Goal: Transaction & Acquisition: Book appointment/travel/reservation

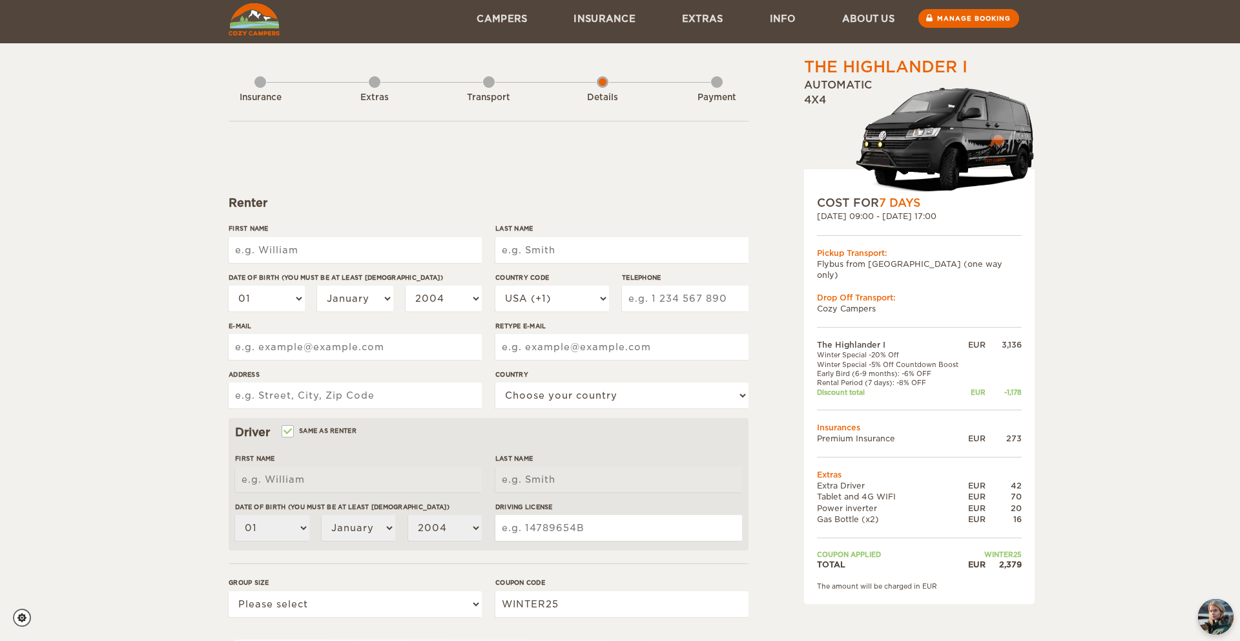
scroll to position [10, 0]
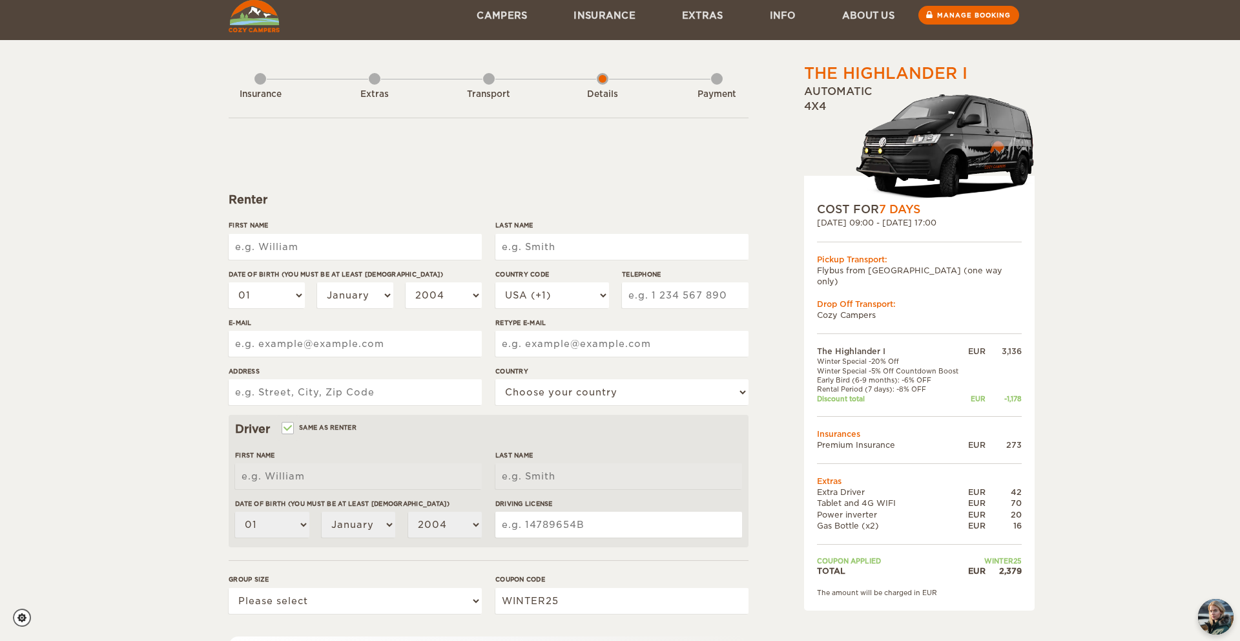
drag, startPoint x: 871, startPoint y: 350, endPoint x: 901, endPoint y: 350, distance: 29.7
click at [901, 357] on td "Winter Special -20% Off" at bounding box center [891, 361] width 149 height 9
drag, startPoint x: 873, startPoint y: 360, endPoint x: 913, endPoint y: 359, distance: 39.4
click at [913, 366] on td "Winter Special -5% Off Countdown Boost" at bounding box center [891, 370] width 149 height 9
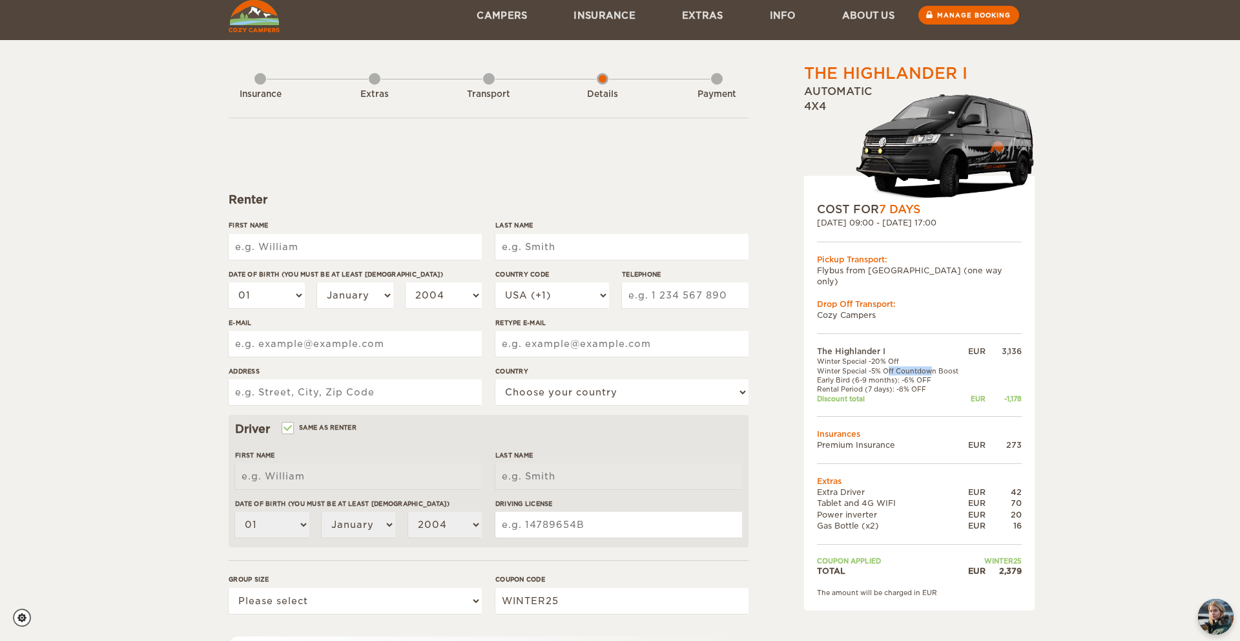
click at [913, 366] on td "Winter Special -5% Off Countdown Boost" at bounding box center [891, 370] width 149 height 9
drag, startPoint x: 901, startPoint y: 367, endPoint x: 932, endPoint y: 367, distance: 30.4
click at [932, 375] on td "Early Bird (6-9 months): -6% OFF" at bounding box center [891, 379] width 149 height 9
drag, startPoint x: 899, startPoint y: 377, endPoint x: 924, endPoint y: 377, distance: 25.2
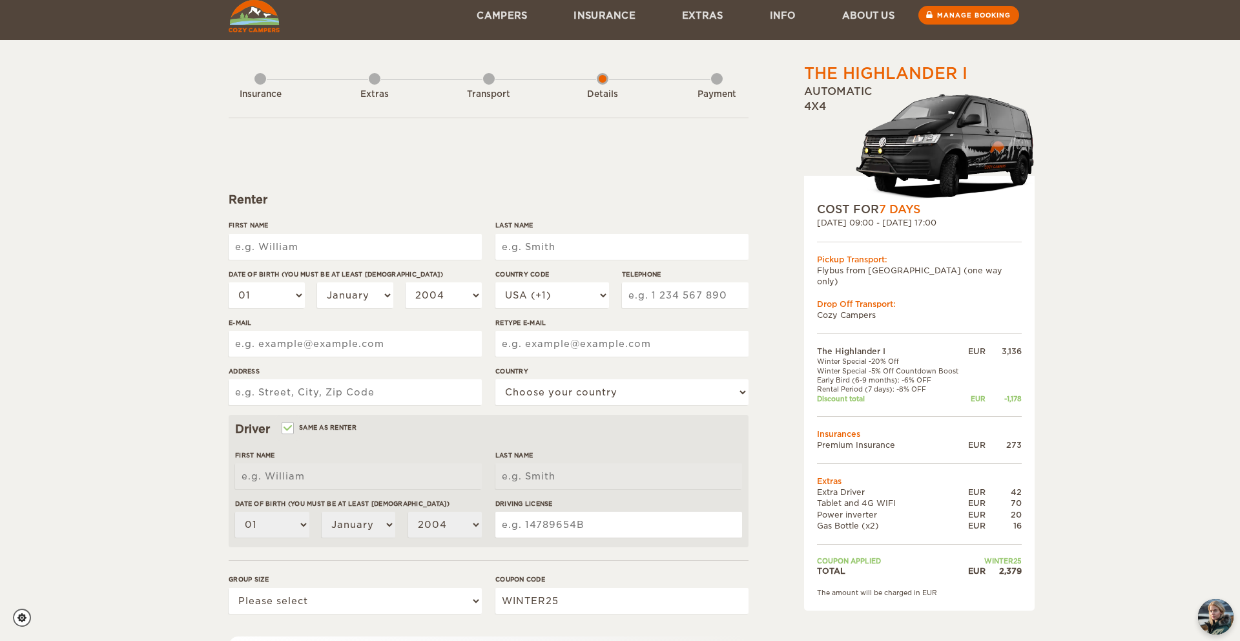
click at [924, 384] on td "Rental Period (7 days): -8% OFF" at bounding box center [891, 388] width 149 height 9
drag, startPoint x: 1006, startPoint y: 340, endPoint x: 1025, endPoint y: 340, distance: 18.7
click at [1025, 340] on div "COST FOR 7 Days [DATE] 09:00 - [DATE] 17:00 Pickup Transport: Flybus from [GEOG…" at bounding box center [919, 393] width 231 height 434
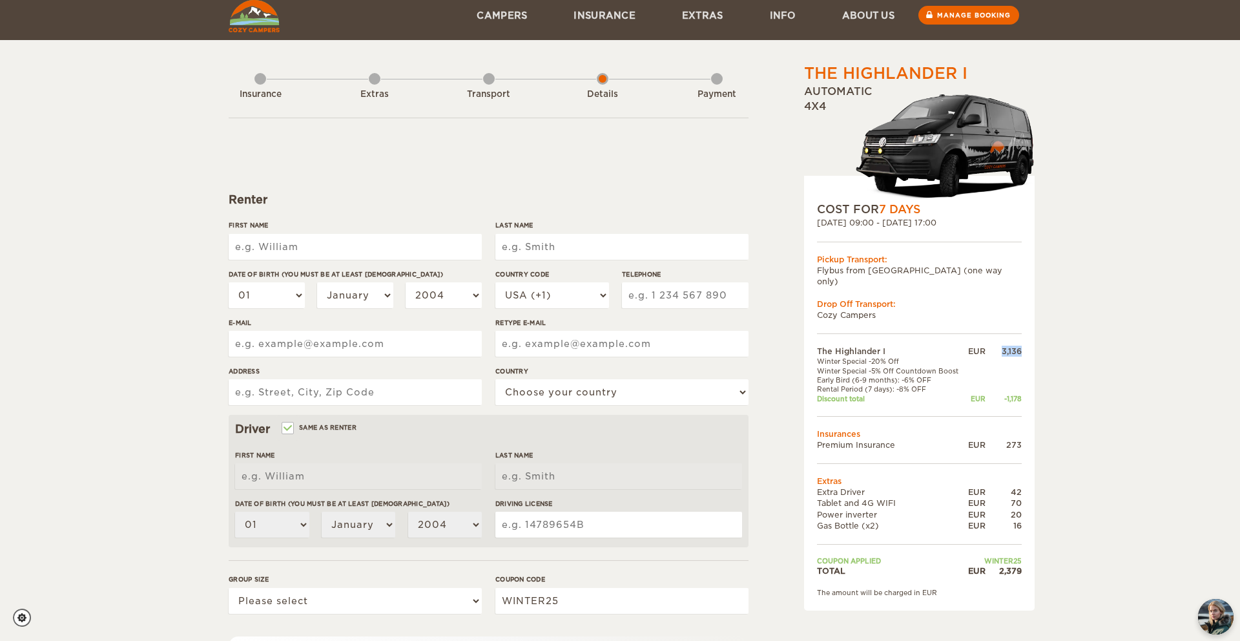
drag, startPoint x: 1001, startPoint y: 342, endPoint x: 1019, endPoint y: 339, distance: 18.3
click at [1019, 346] on div "3,136" at bounding box center [1004, 351] width 36 height 11
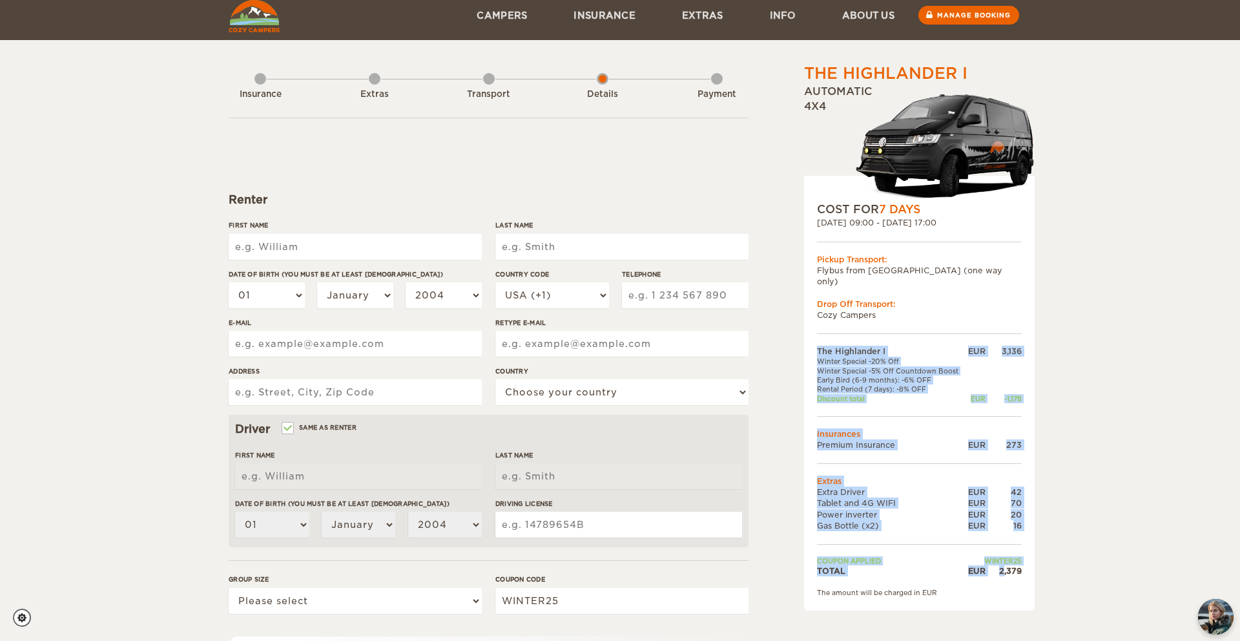
drag, startPoint x: 1004, startPoint y: 558, endPoint x: 1032, endPoint y: 557, distance: 27.8
click at [1032, 557] on div "COST FOR 7 Days [DATE] 09:00 - [DATE] 17:00 Pickup Transport: Flybus from [GEOG…" at bounding box center [919, 393] width 231 height 434
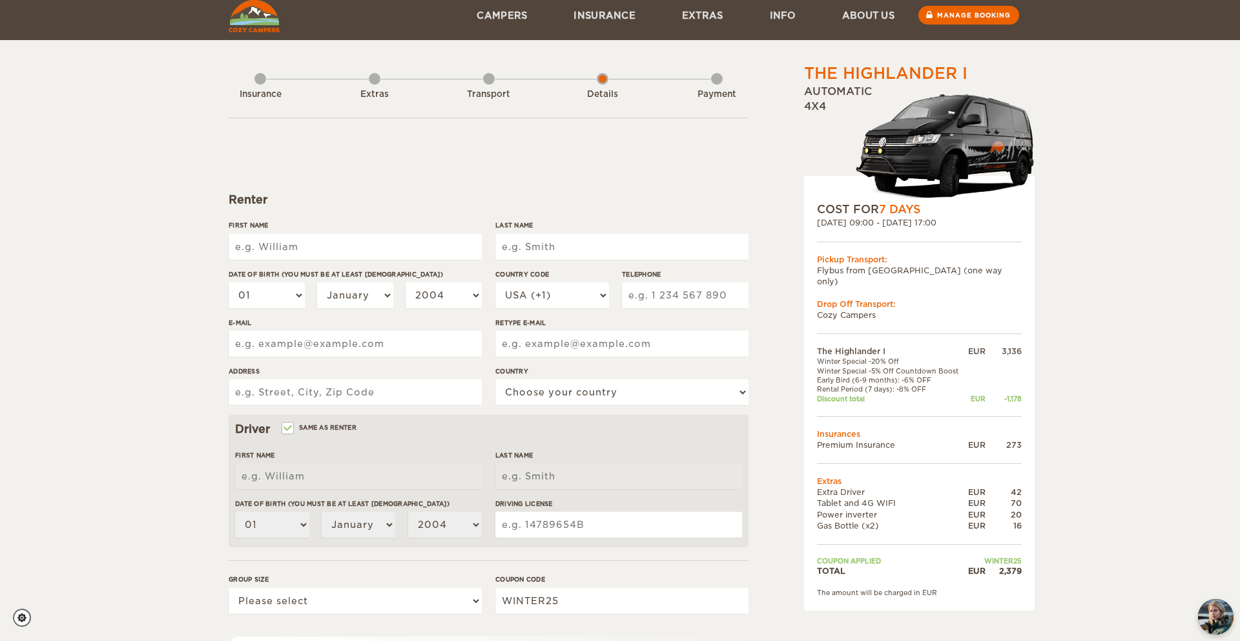
click at [1065, 549] on div "The Highlander I Expand Collapse Total 2,379 EUR Automatic 4x4 COST FOR 7 Days …" at bounding box center [620, 410] width 1240 height 840
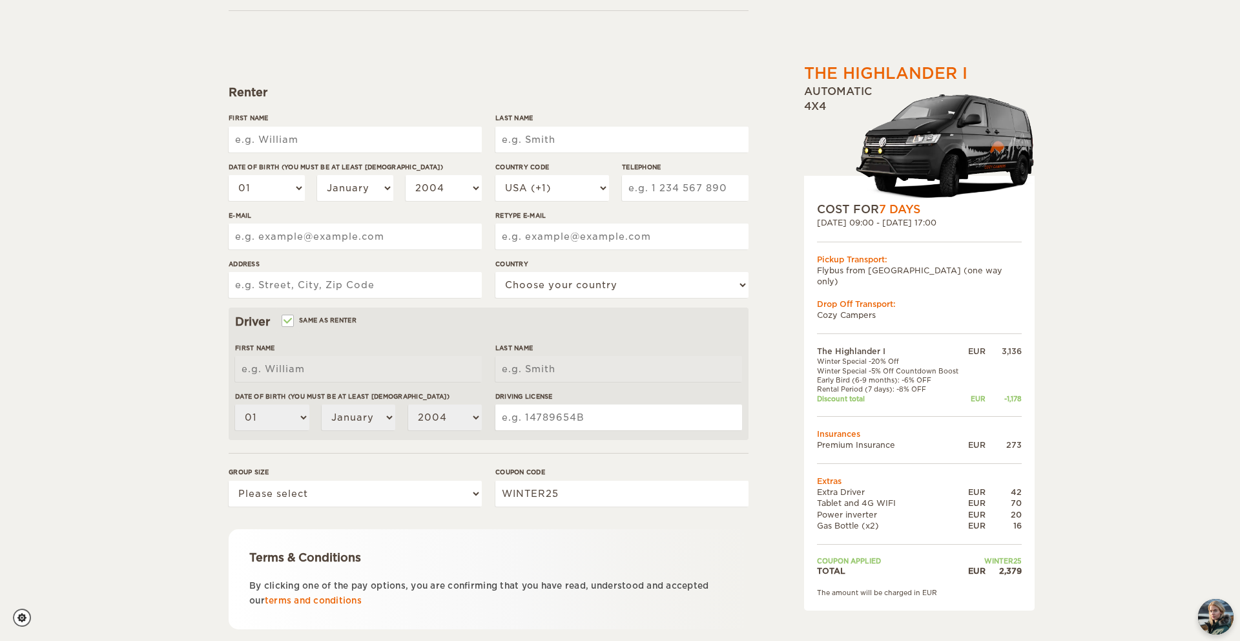
scroll to position [181, 0]
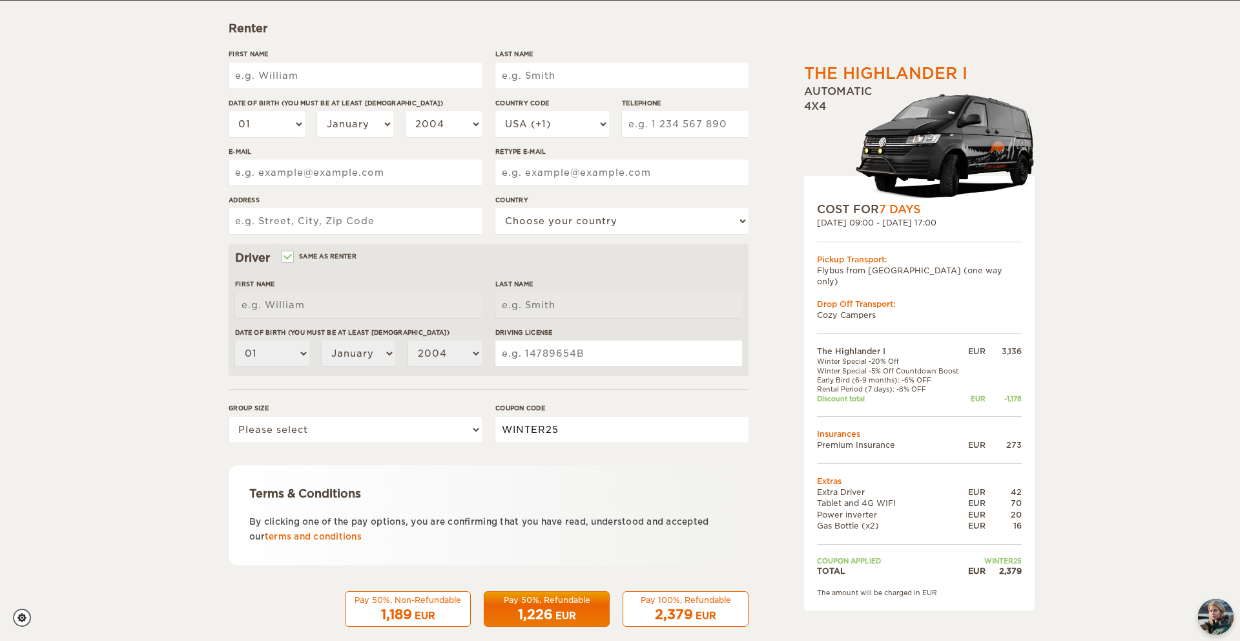
click at [565, 428] on input "WINTER25" at bounding box center [621, 430] width 253 height 26
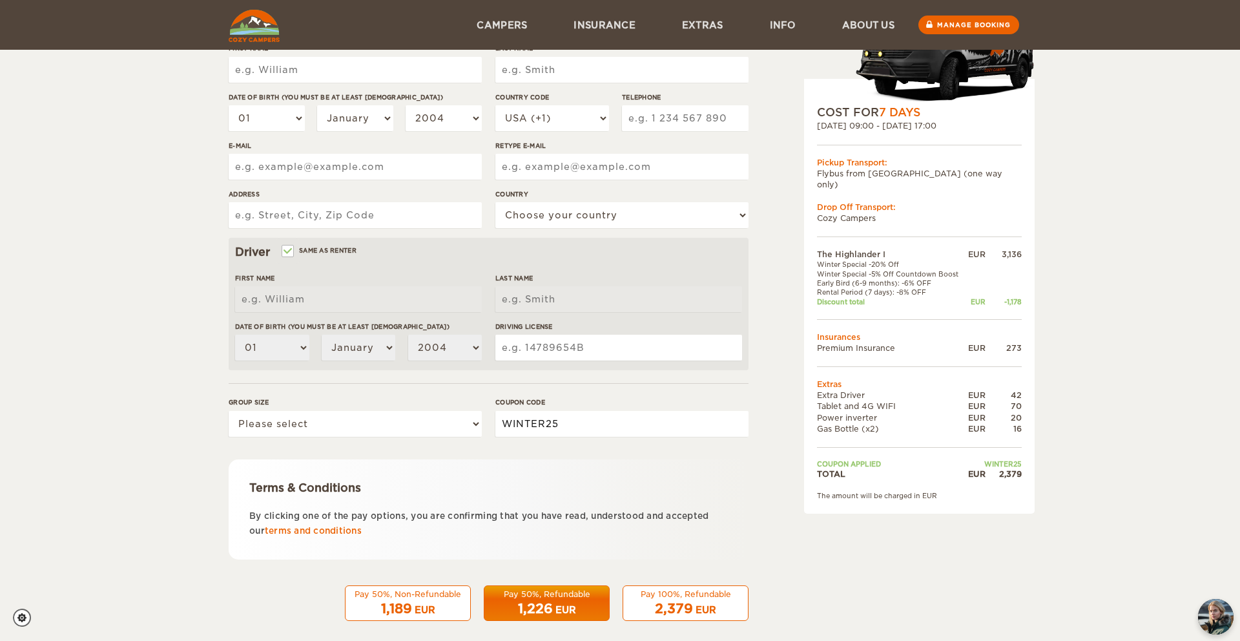
scroll to position [0, 0]
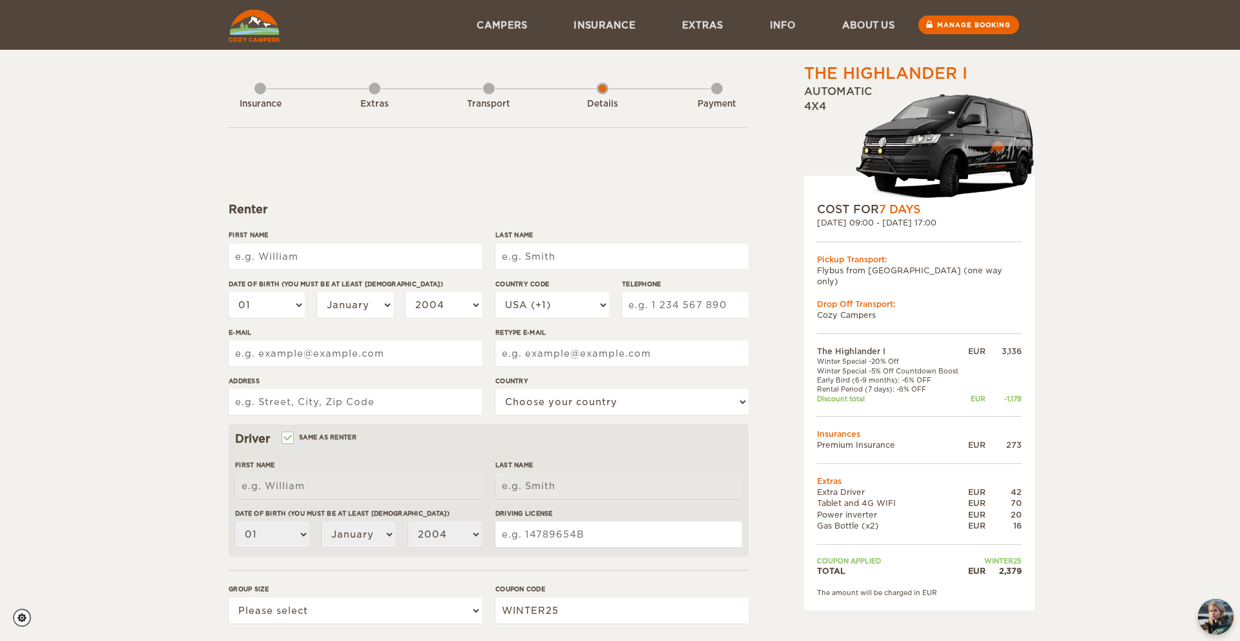
click at [251, 32] on img at bounding box center [254, 26] width 51 height 32
